Goal: Navigation & Orientation: Understand site structure

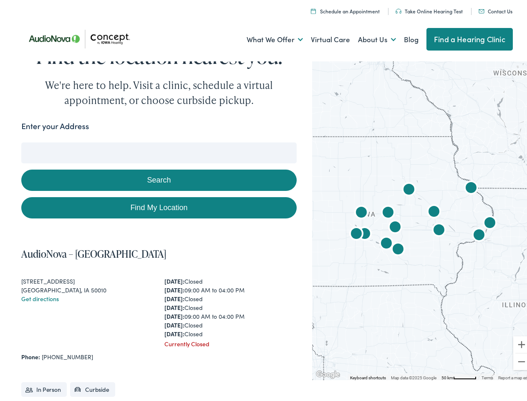
click at [267, 37] on link "What We Offer" at bounding box center [275, 37] width 56 height 31
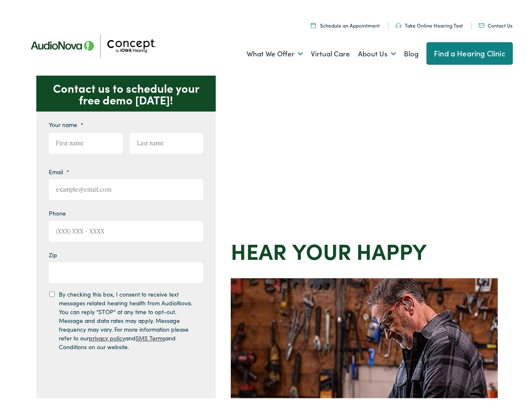
click at [263, 200] on div "Contact us to schedule your free demo [DATE]! Give us a call [PHONE_NUMBER] Ema…" at bounding box center [267, 363] width 534 height 581
click at [267, 51] on link "What We Offer" at bounding box center [275, 51] width 56 height 31
click at [368, 51] on link "About Us" at bounding box center [377, 51] width 38 height 31
